Goal: Transaction & Acquisition: Purchase product/service

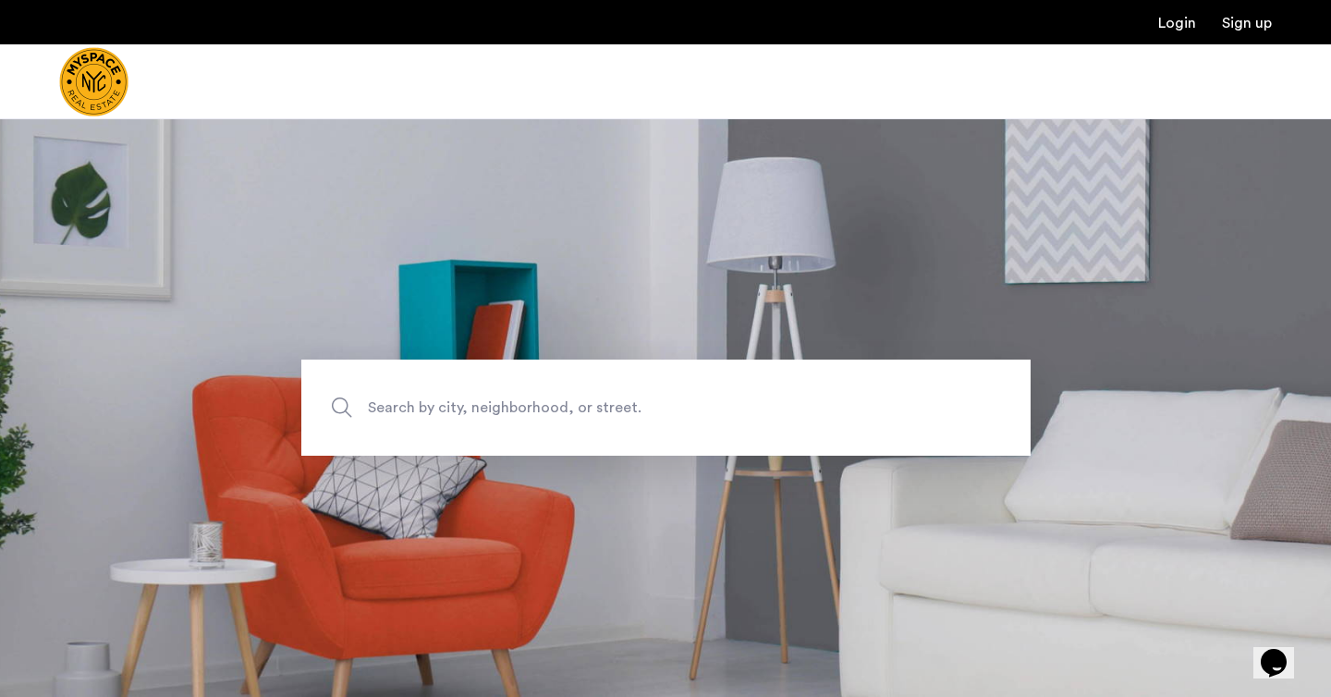
click at [647, 416] on span "Search by city, neighborhood, or street." at bounding box center [623, 408] width 510 height 25
click at [647, 416] on input "Search by city, neighborhood, or street." at bounding box center [665, 408] width 729 height 96
type input "*"
type input "**********"
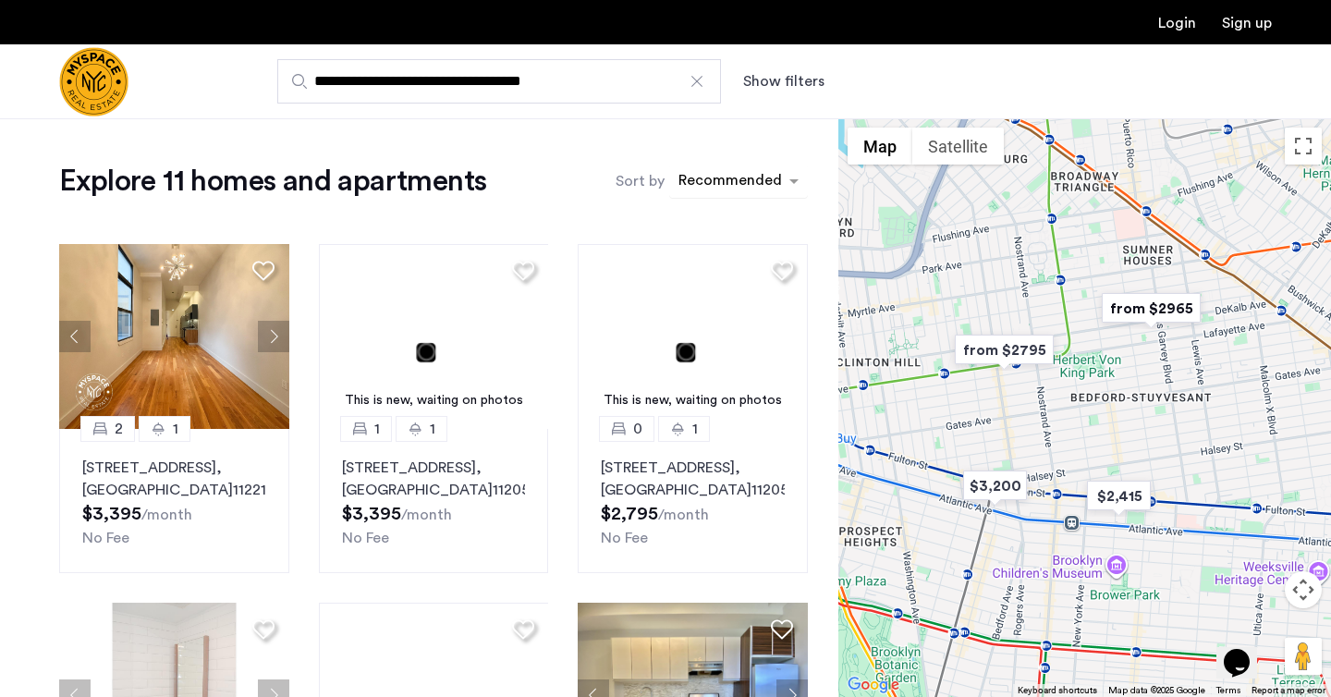
click at [784, 171] on div "sort-apartment" at bounding box center [730, 183] width 109 height 25
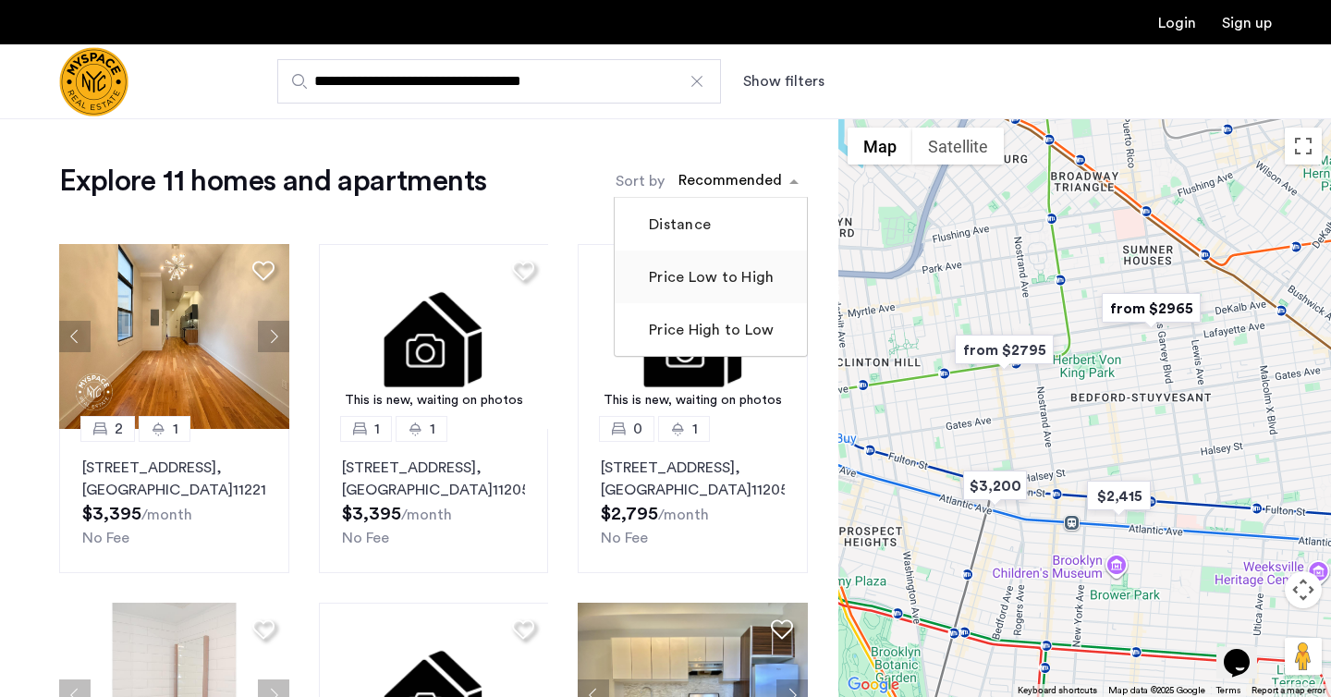
click at [744, 271] on label "Price Low to High" at bounding box center [709, 277] width 129 height 22
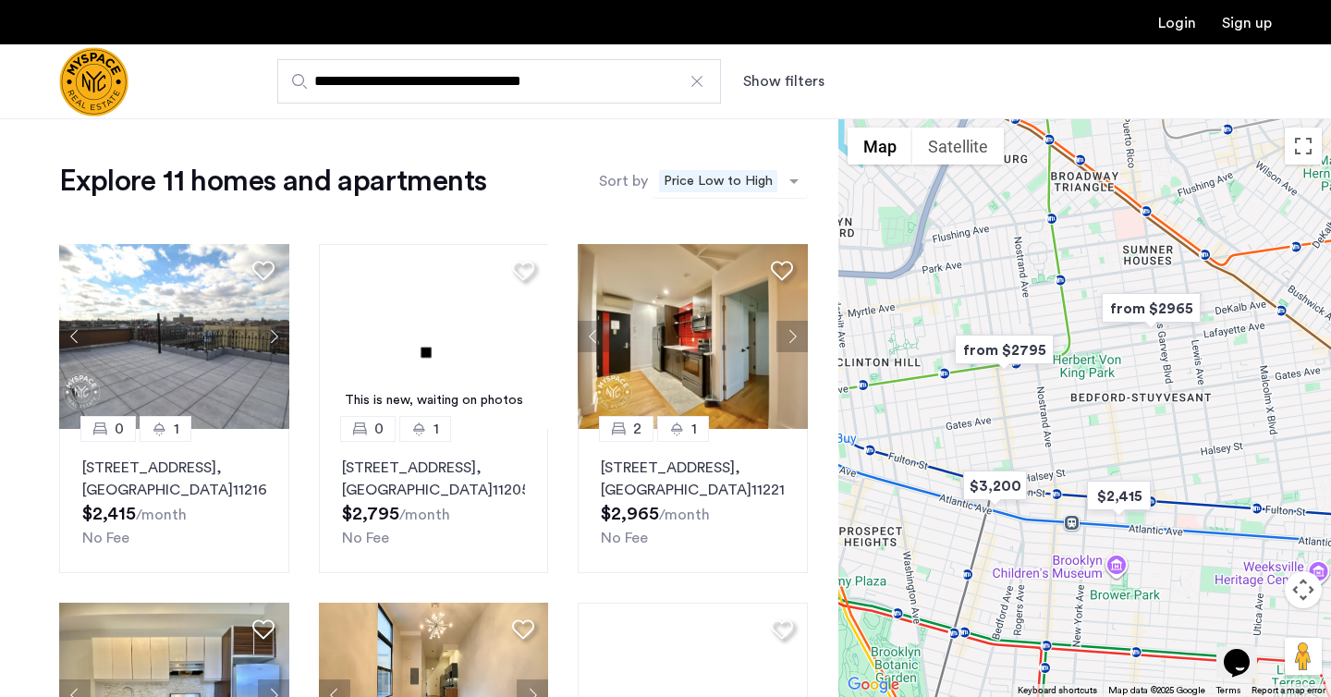
click at [741, 176] on span "Price Low to High" at bounding box center [718, 181] width 118 height 22
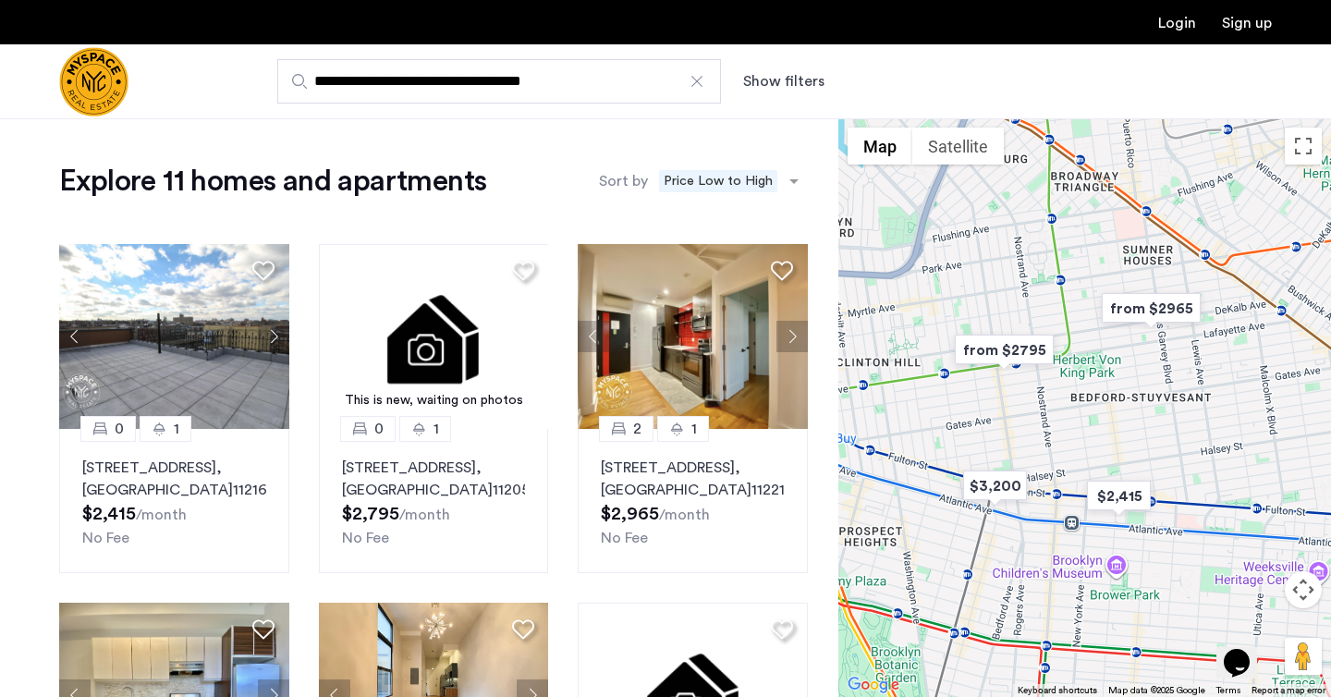
click at [103, 93] on img "Cazamio Logo" at bounding box center [93, 81] width 69 height 69
